Goal: Transaction & Acquisition: Purchase product/service

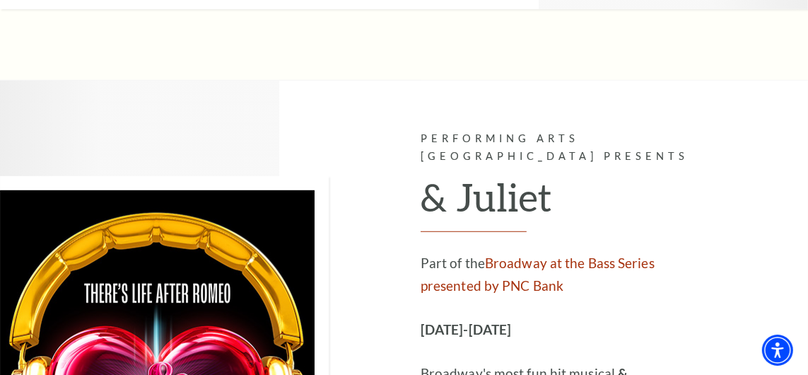
scroll to position [4261, 0]
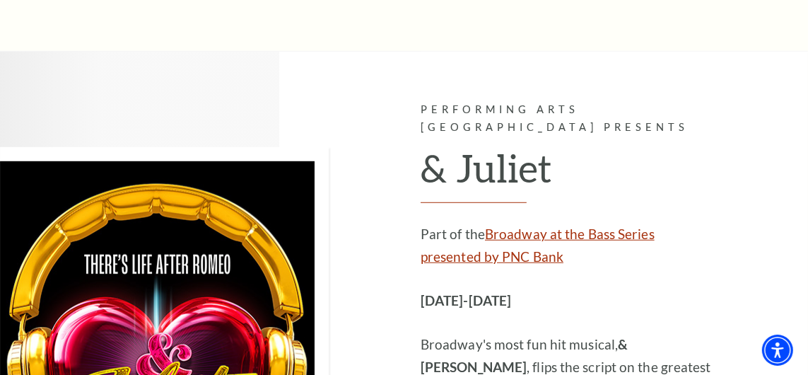
click at [471, 225] on link "Broadway at the Bass Series presented by PNC Bank" at bounding box center [538, 244] width 234 height 39
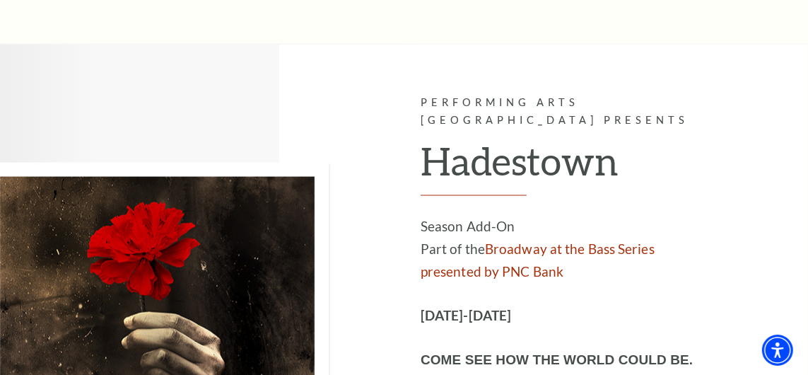
scroll to position [8948, 0]
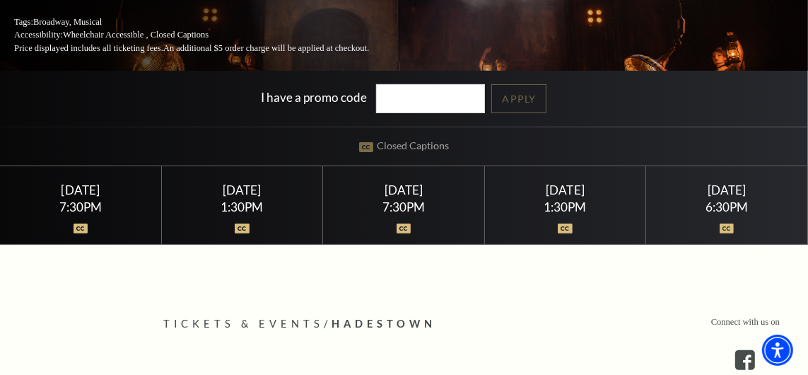
scroll to position [232, 0]
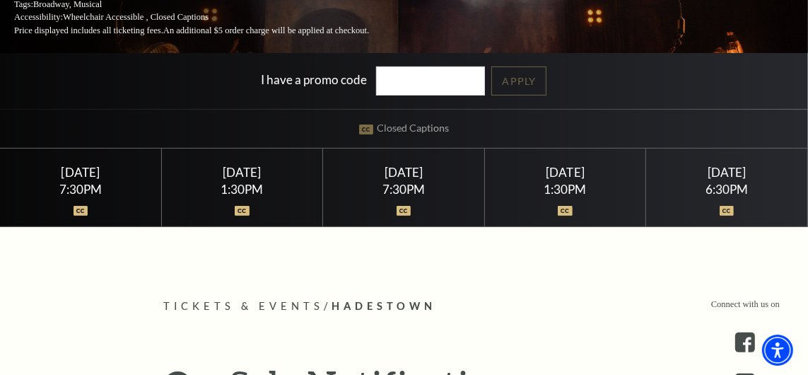
click at [225, 170] on div "Saturday June 6" at bounding box center [241, 172] width 127 height 15
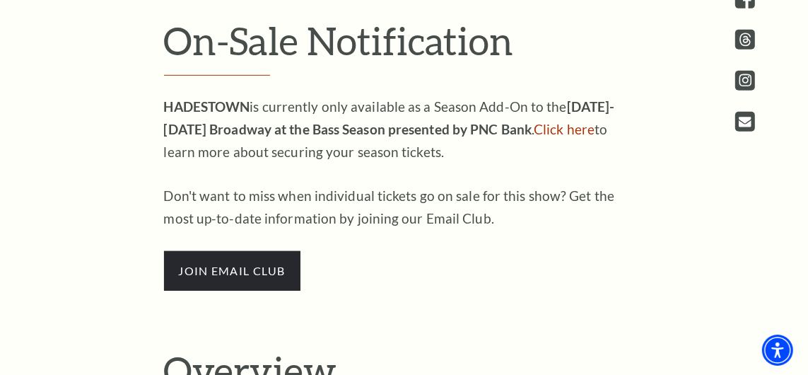
scroll to position [632, 0]
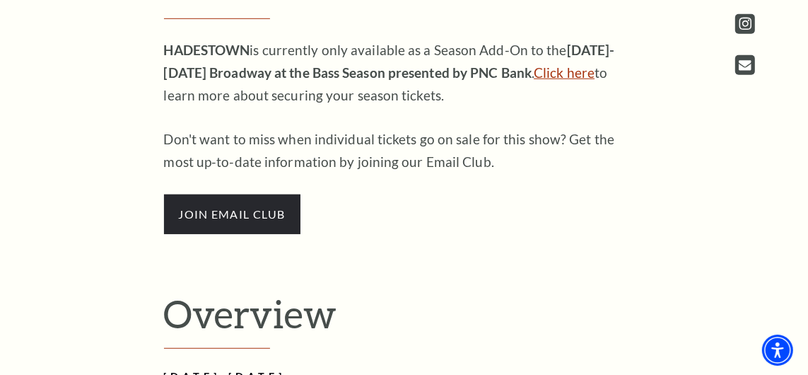
click at [554, 69] on link "Click here" at bounding box center [564, 72] width 61 height 16
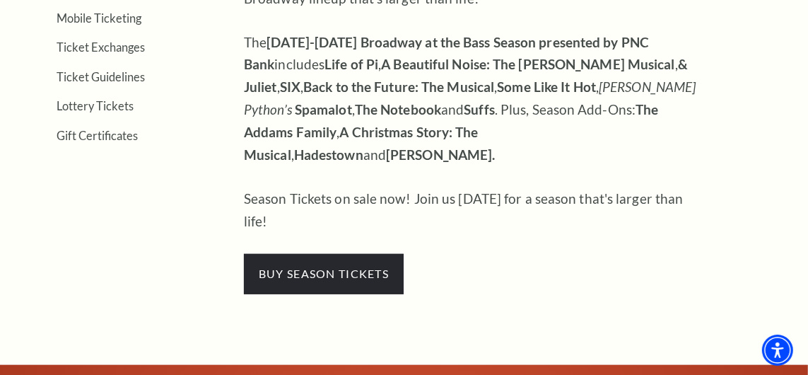
scroll to position [561, 0]
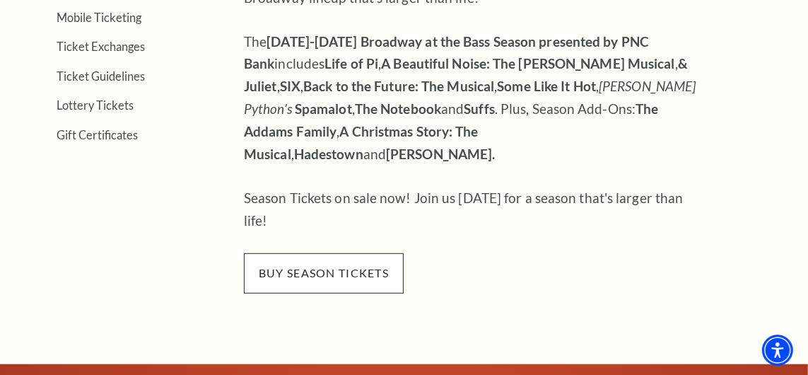
click at [345, 253] on span "buy season tickets" at bounding box center [324, 273] width 160 height 40
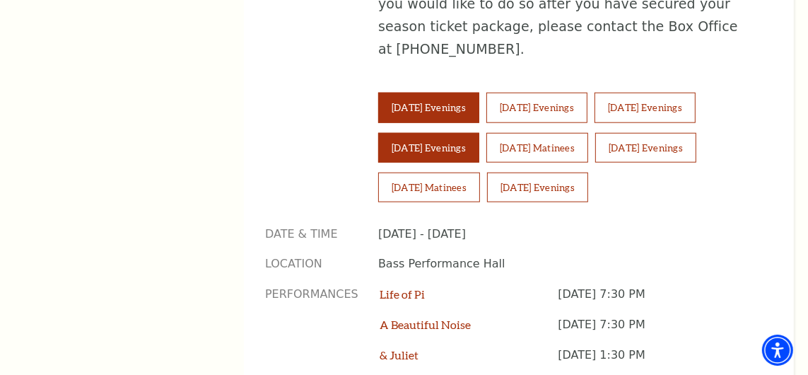
scroll to position [1036, 0]
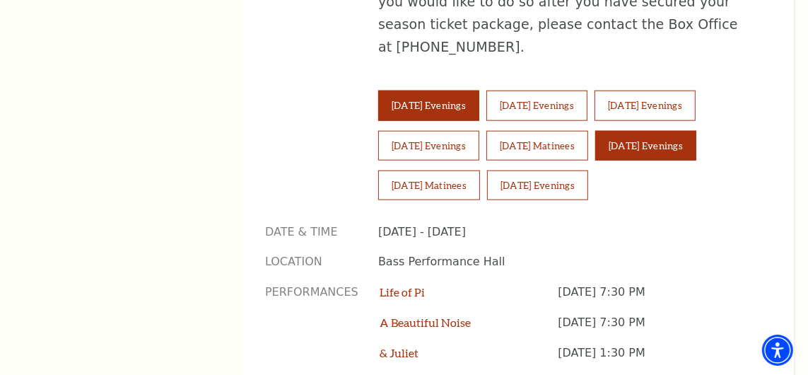
click at [671, 131] on button "[DATE] Evenings" at bounding box center [645, 146] width 101 height 30
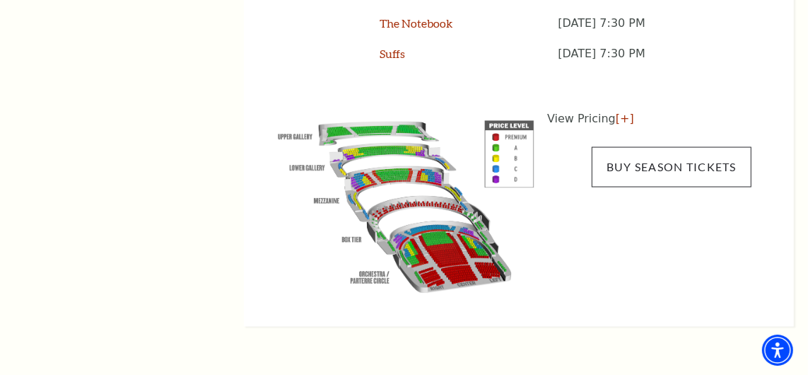
scroll to position [1535, 0]
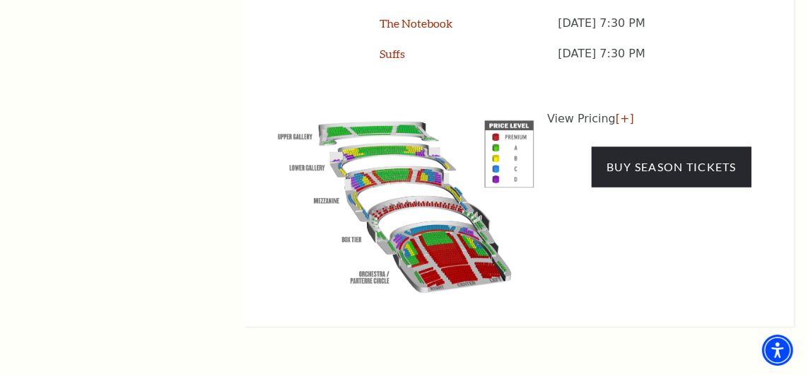
click at [571, 110] on p "View Pricing [+]" at bounding box center [649, 118] width 204 height 17
click at [619, 112] on link "[+]" at bounding box center [625, 118] width 18 height 13
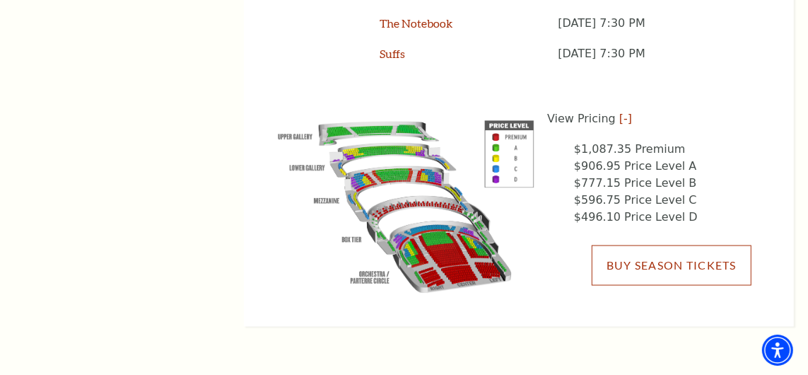
click at [650, 245] on link "Buy Season Tickets" at bounding box center [672, 265] width 160 height 40
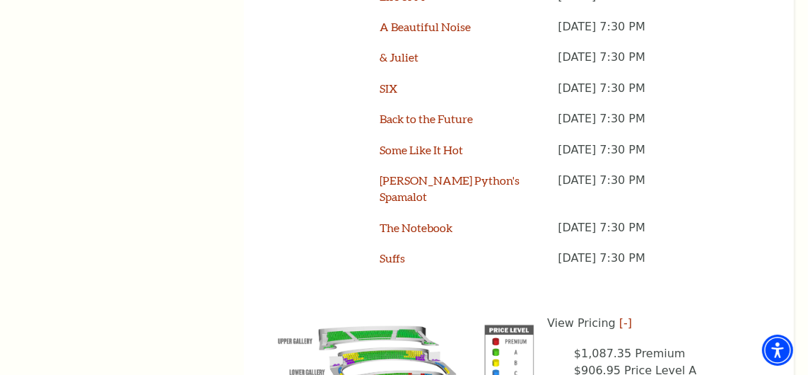
scroll to position [1291, 0]
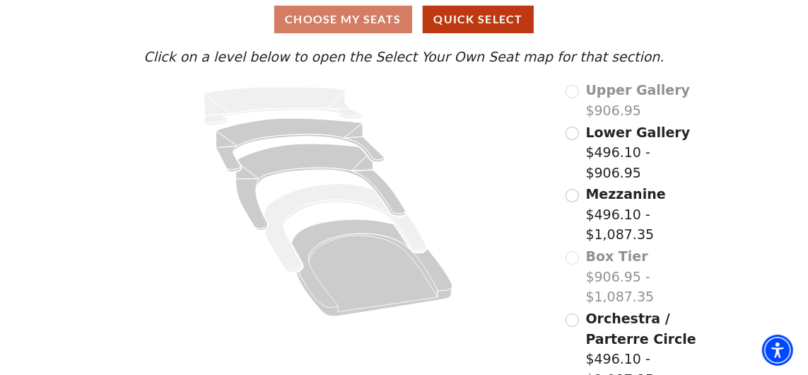
scroll to position [125, 0]
click at [573, 313] on input "Orchestra / Parterre Circle$496.10 - $1,087.35\a" at bounding box center [571, 319] width 13 height 13
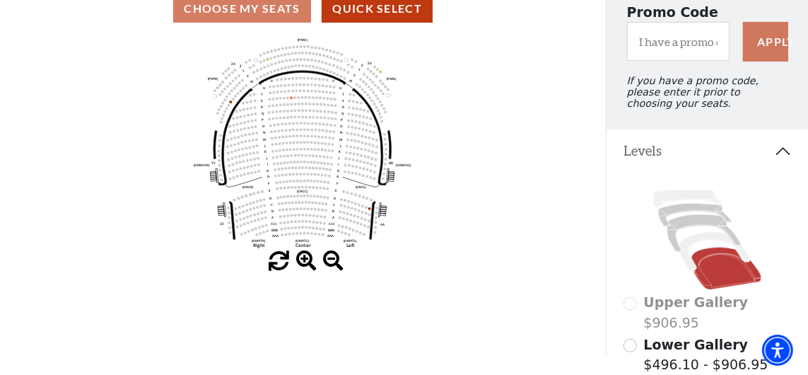
scroll to position [0, 0]
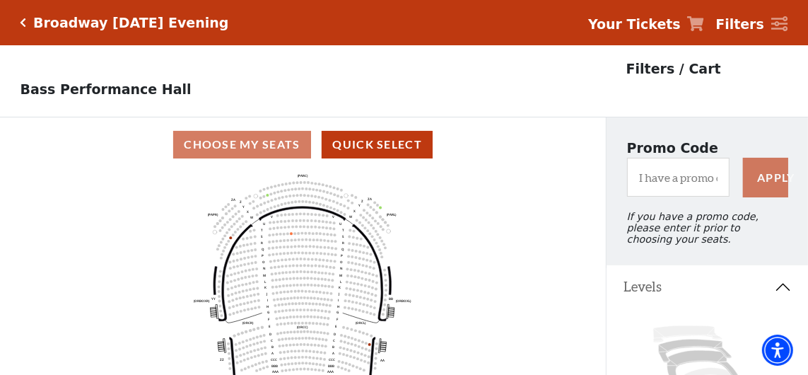
click at [21, 24] on icon "Click here to go back to filters" at bounding box center [23, 23] width 6 height 10
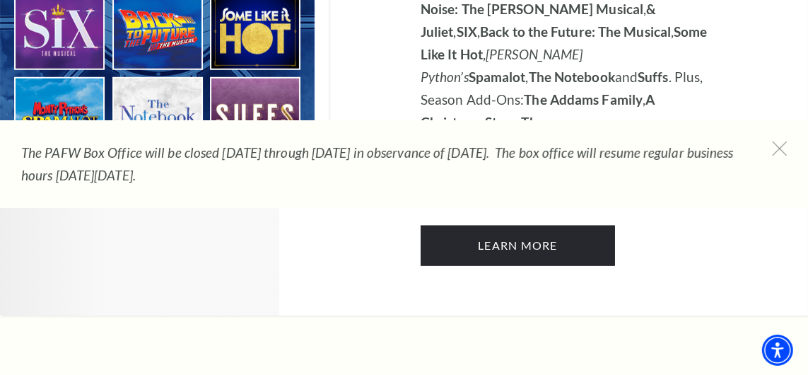
scroll to position [1070, 0]
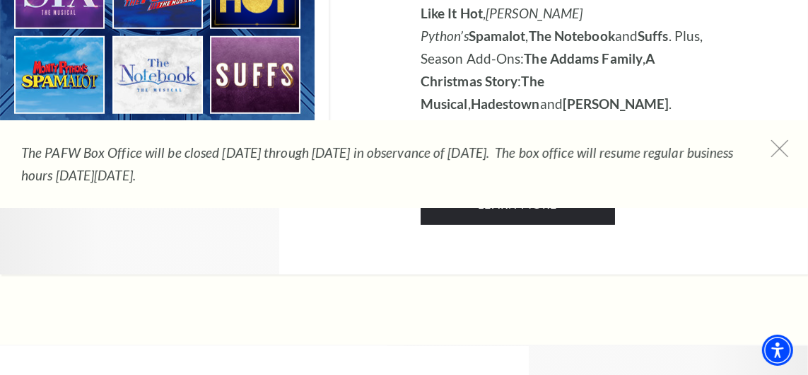
click at [784, 144] on use at bounding box center [779, 148] width 18 height 18
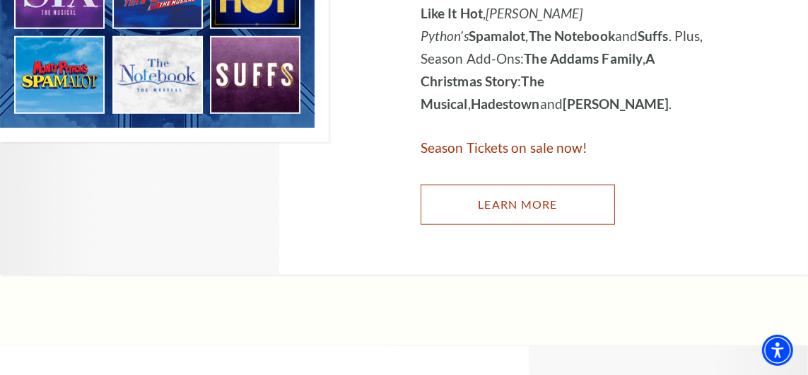
click at [535, 189] on link "Learn More" at bounding box center [518, 204] width 194 height 40
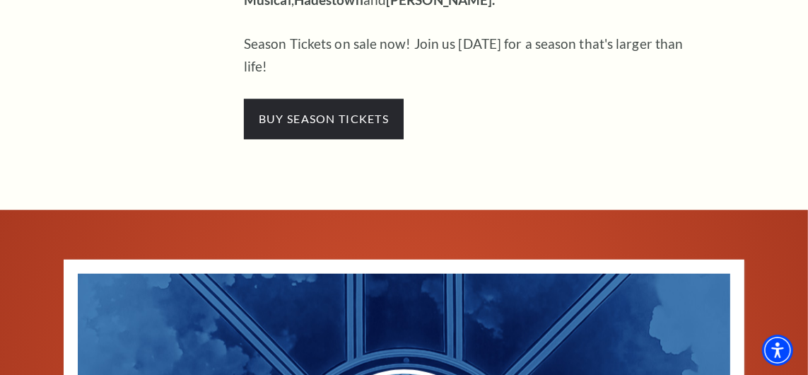
scroll to position [676, 0]
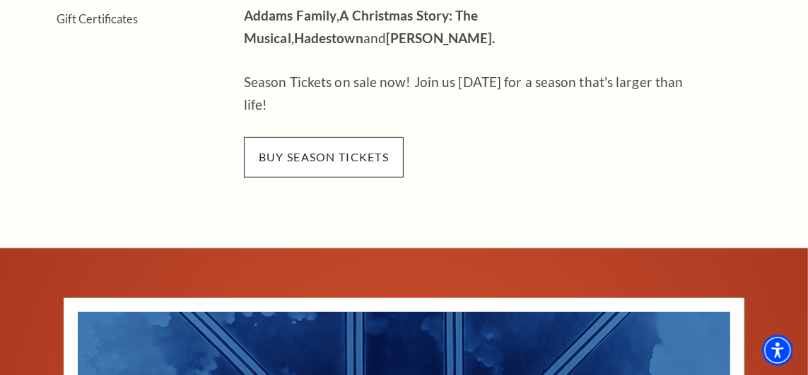
click at [361, 137] on span "buy season tickets" at bounding box center [324, 157] width 160 height 40
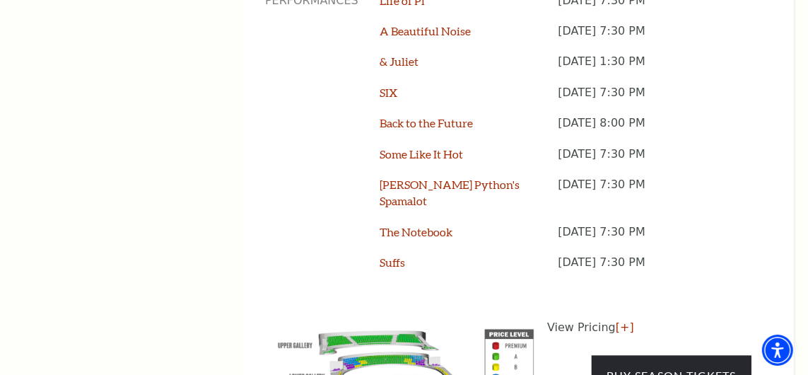
scroll to position [1331, 0]
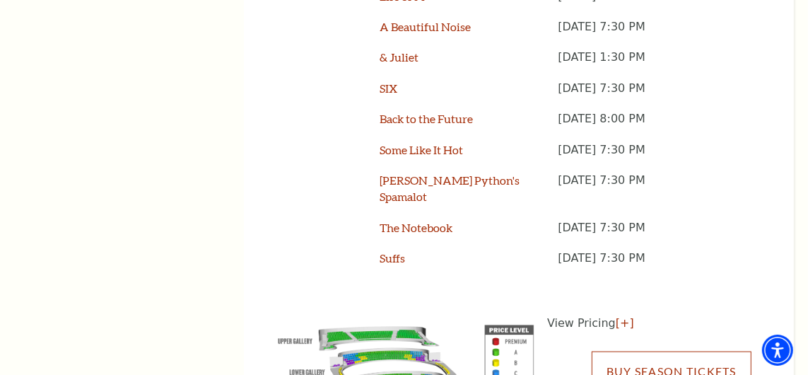
click at [663, 351] on link "Buy Season Tickets" at bounding box center [672, 371] width 160 height 40
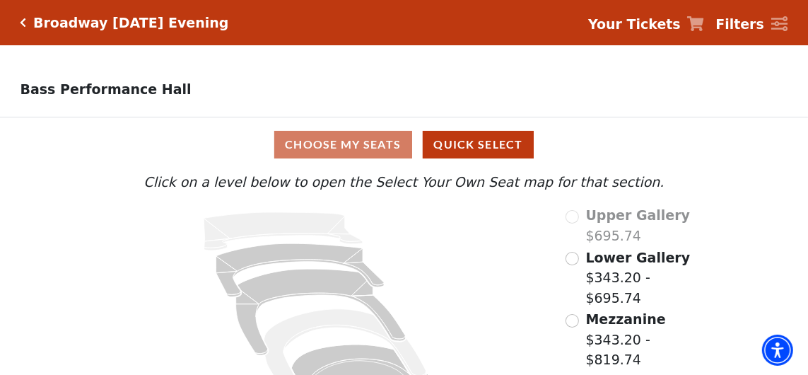
scroll to position [78, 0]
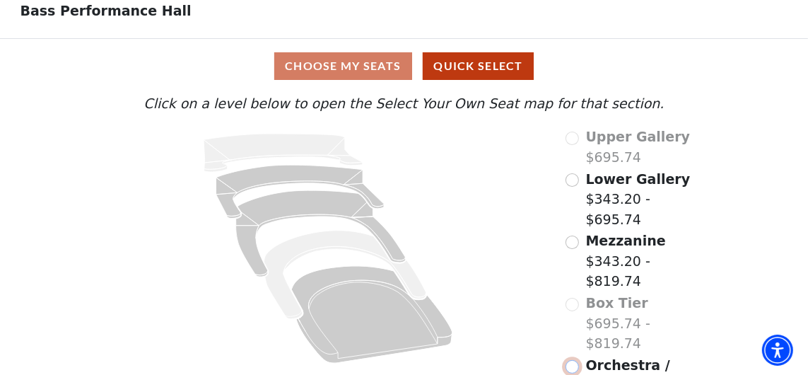
click at [577, 360] on input "Orchestra / Parterre Circle$343.20 - $819.74\a" at bounding box center [571, 366] width 13 height 13
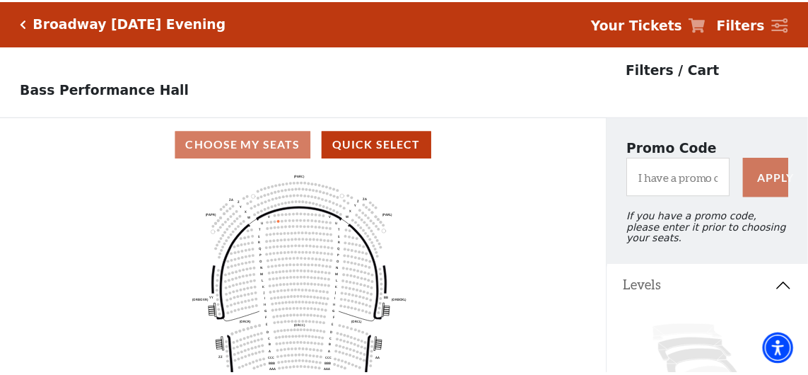
scroll to position [65, 0]
